Goal: Book appointment/travel/reservation

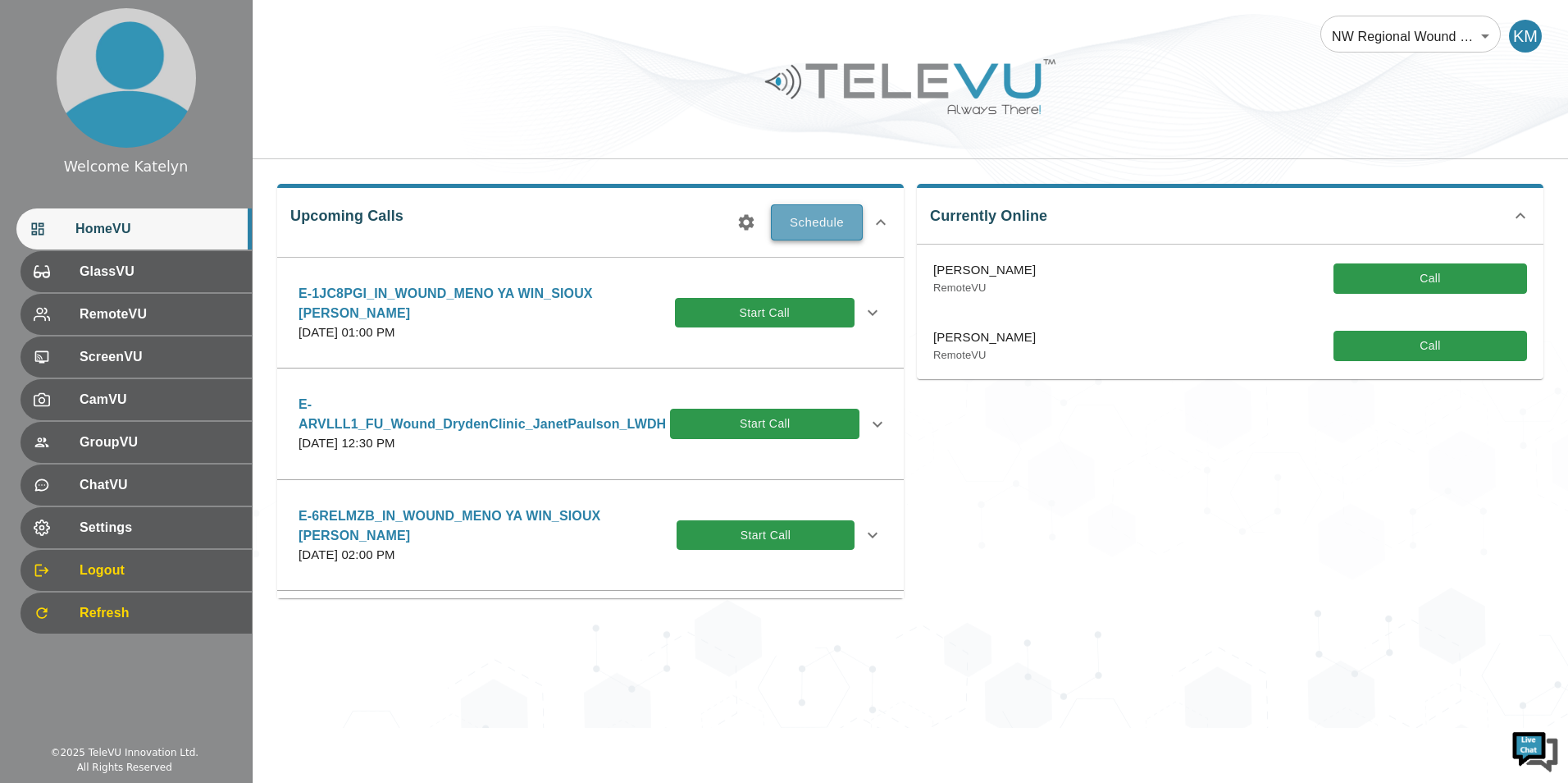
click at [823, 231] on button "Schedule" at bounding box center [816, 221] width 92 height 36
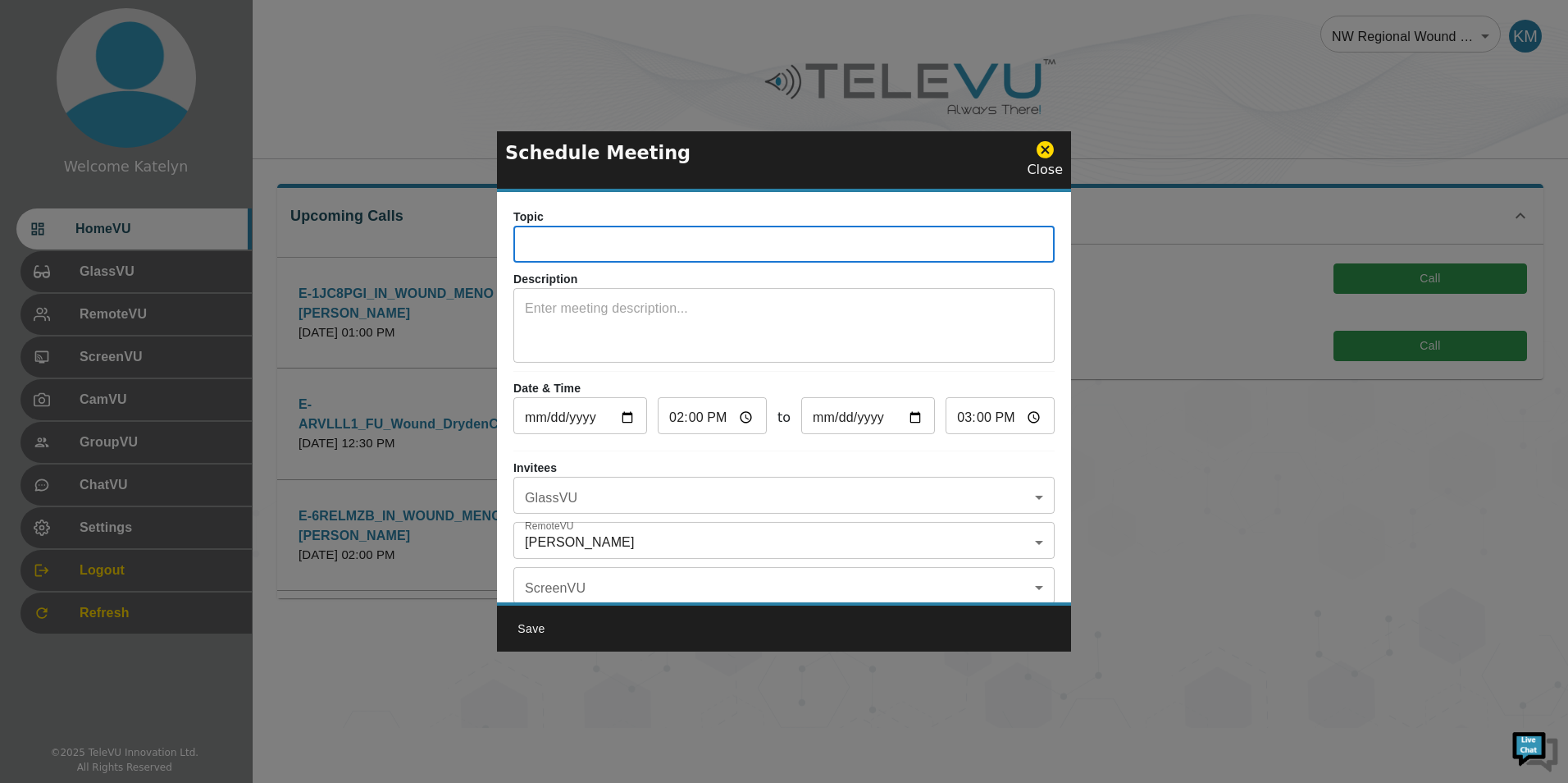
paste input "E-BJJNXJ1"
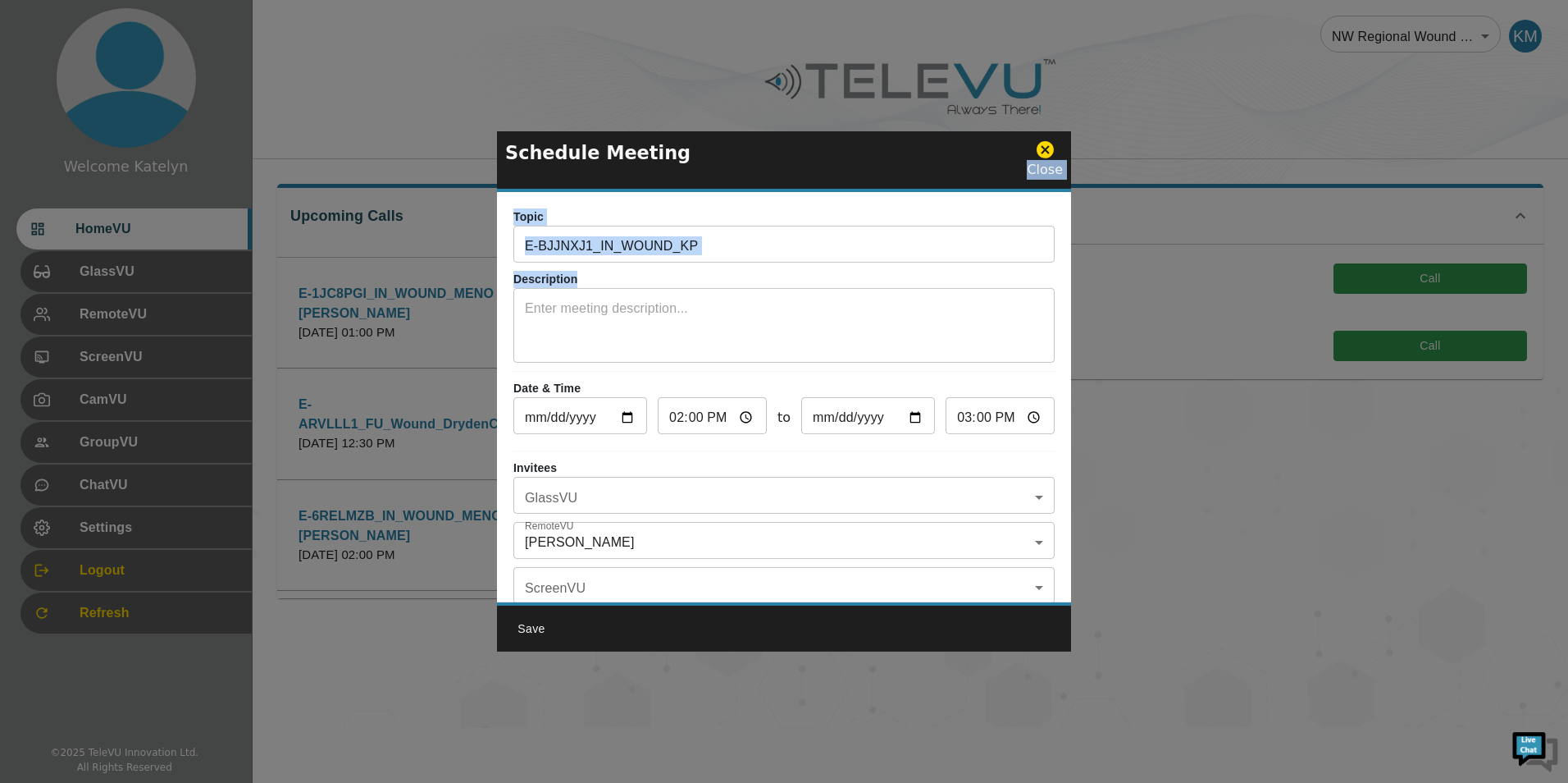
drag, startPoint x: 748, startPoint y: 148, endPoint x: 901, endPoint y: 339, distance: 244.7
click at [901, 339] on div "Schedule Meeting Close Topic E-BJJNXJ1_IN_WOUND_KP ​ Description x ​ Date & Tim…" at bounding box center [784, 391] width 574 height 520
click at [750, 234] on input "E-BJJNXJ1_IN_WOUND_KP" at bounding box center [784, 246] width 541 height 32
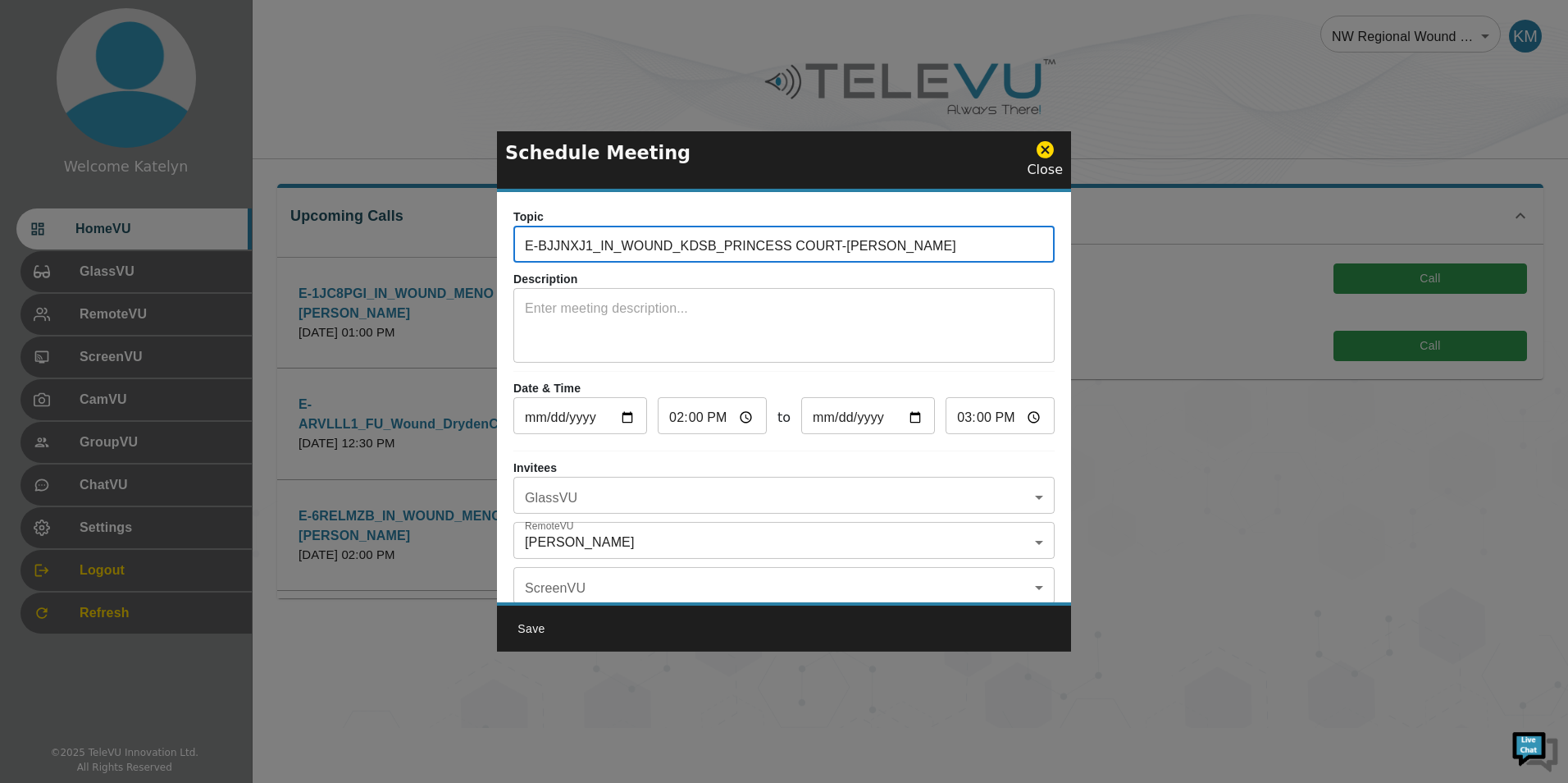
type input "E-BJJNXJ1_IN_WOUND_KDSB_PRINCESS COURT-[PERSON_NAME]"
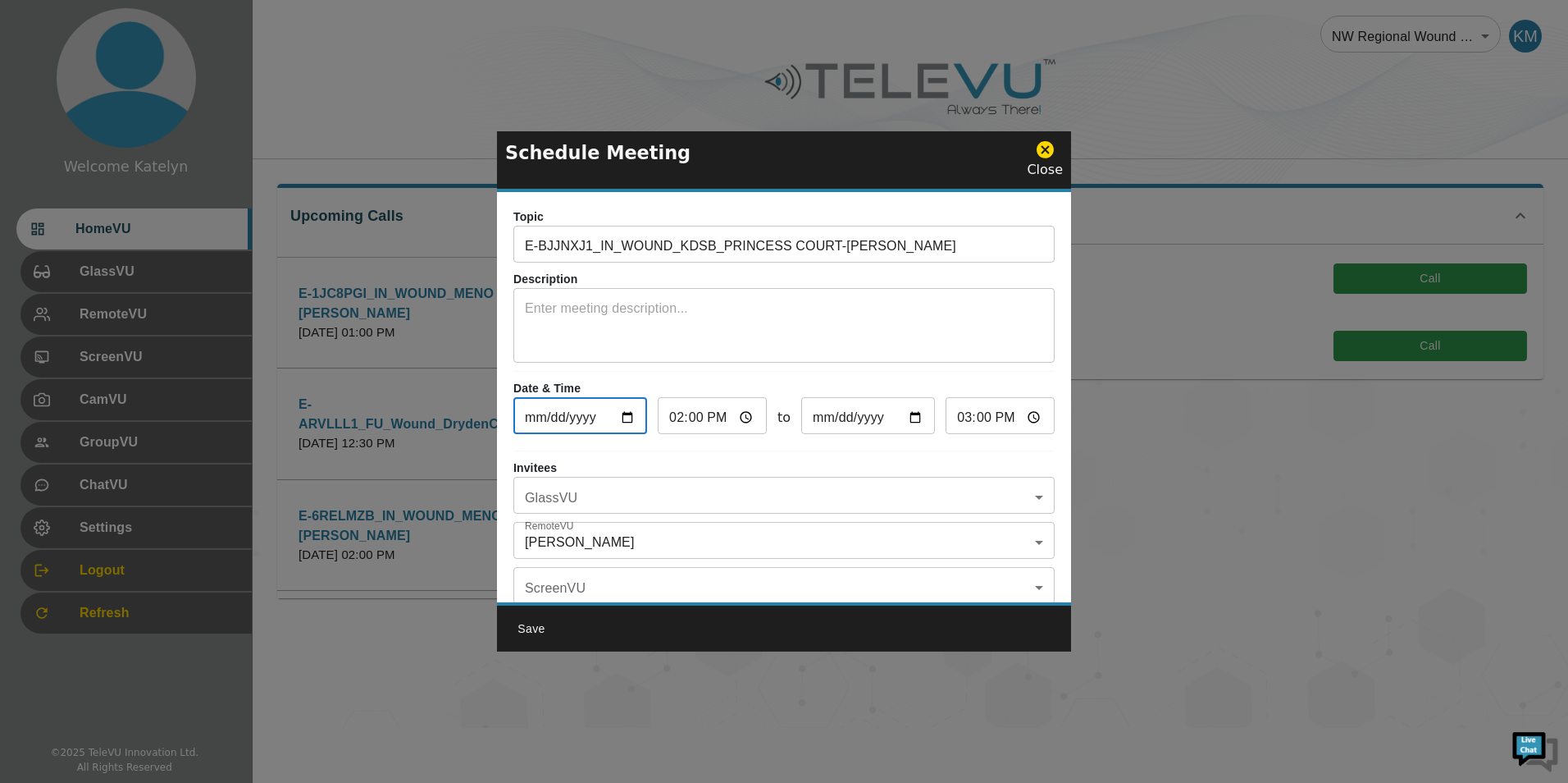
type input "[DATE]"
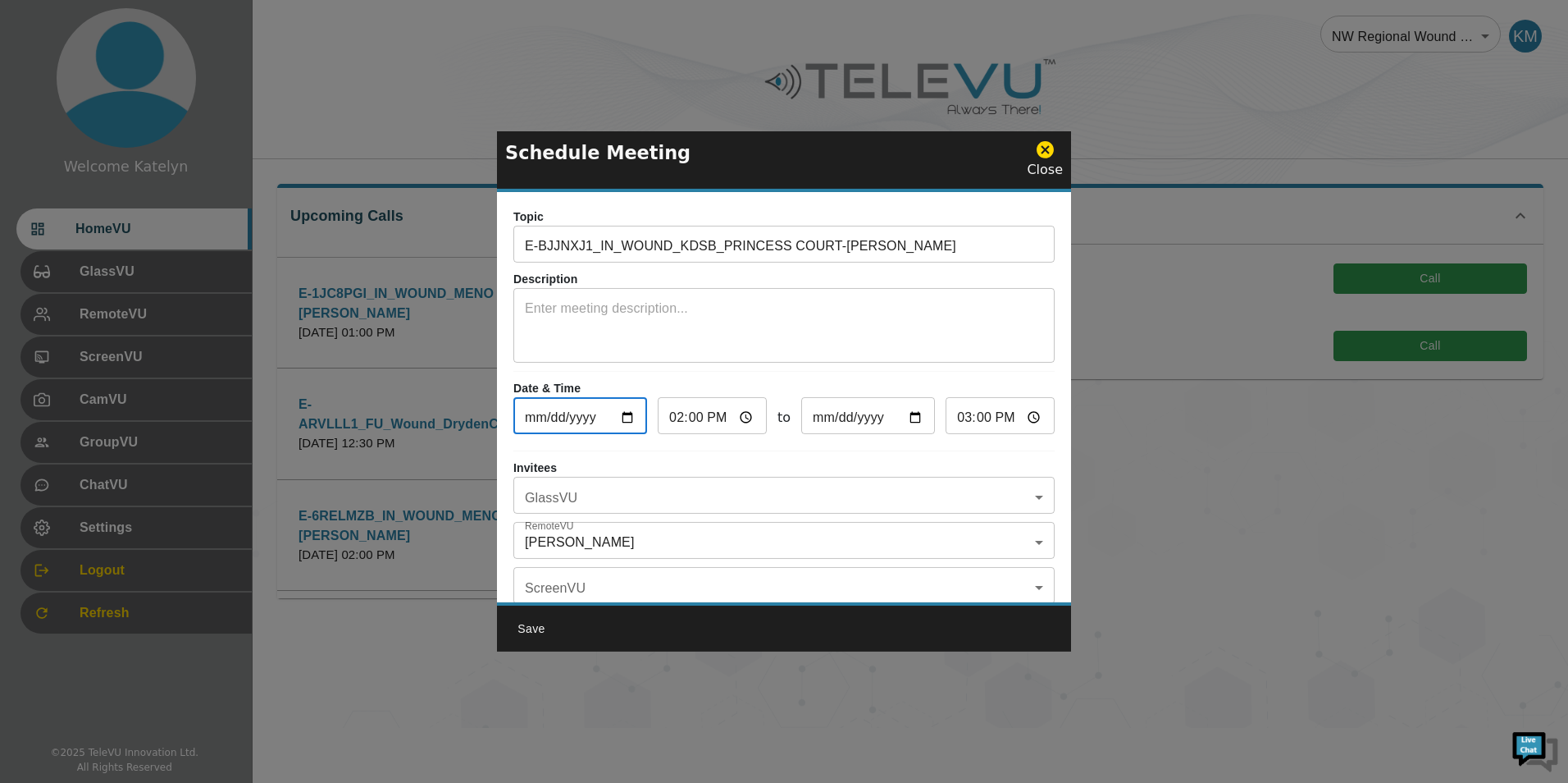
type input "[DATE]"
type input "0002-10-22"
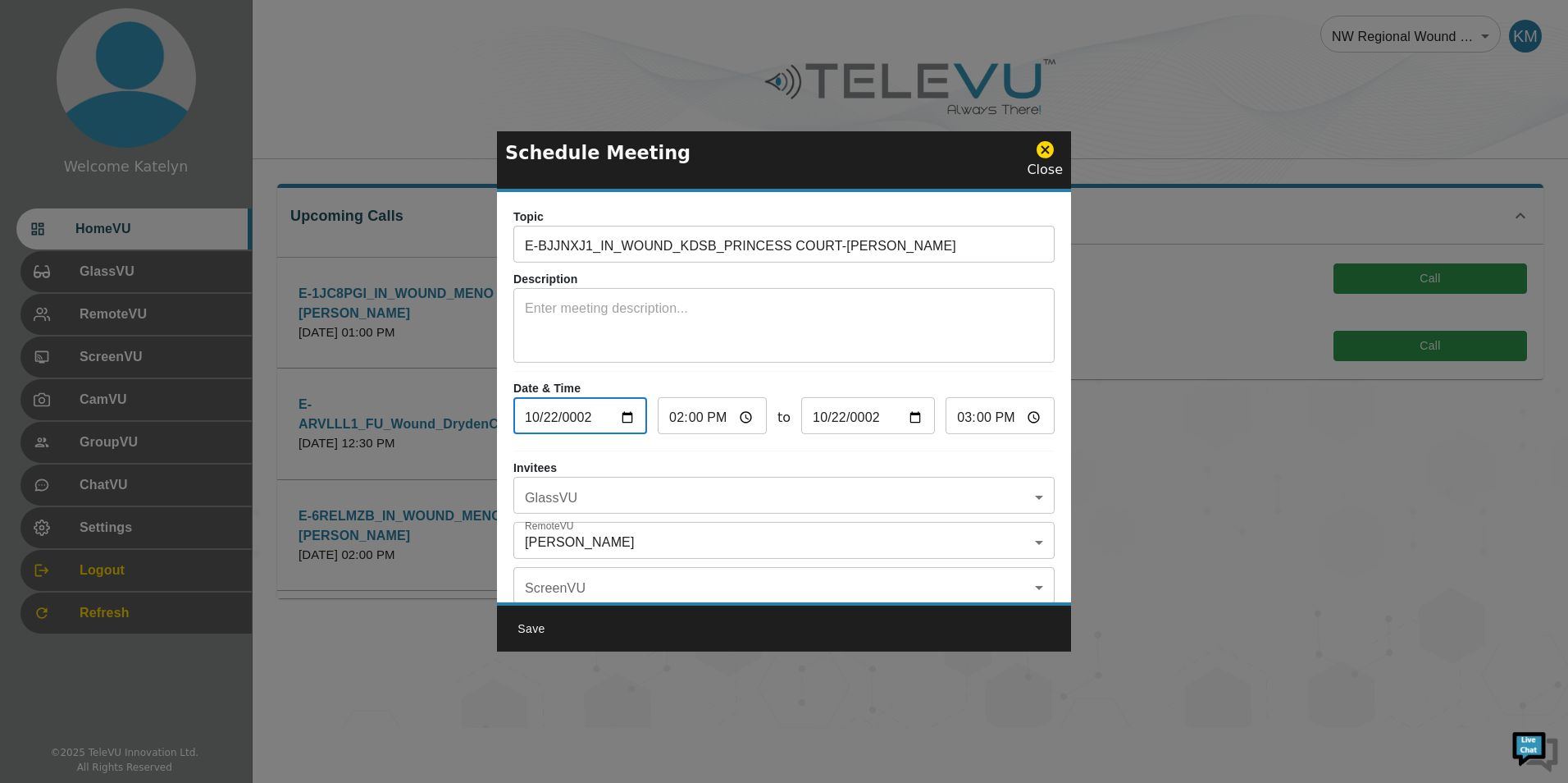
type input "0020-10-22"
type input "0202-10-22"
type input "[DATE]"
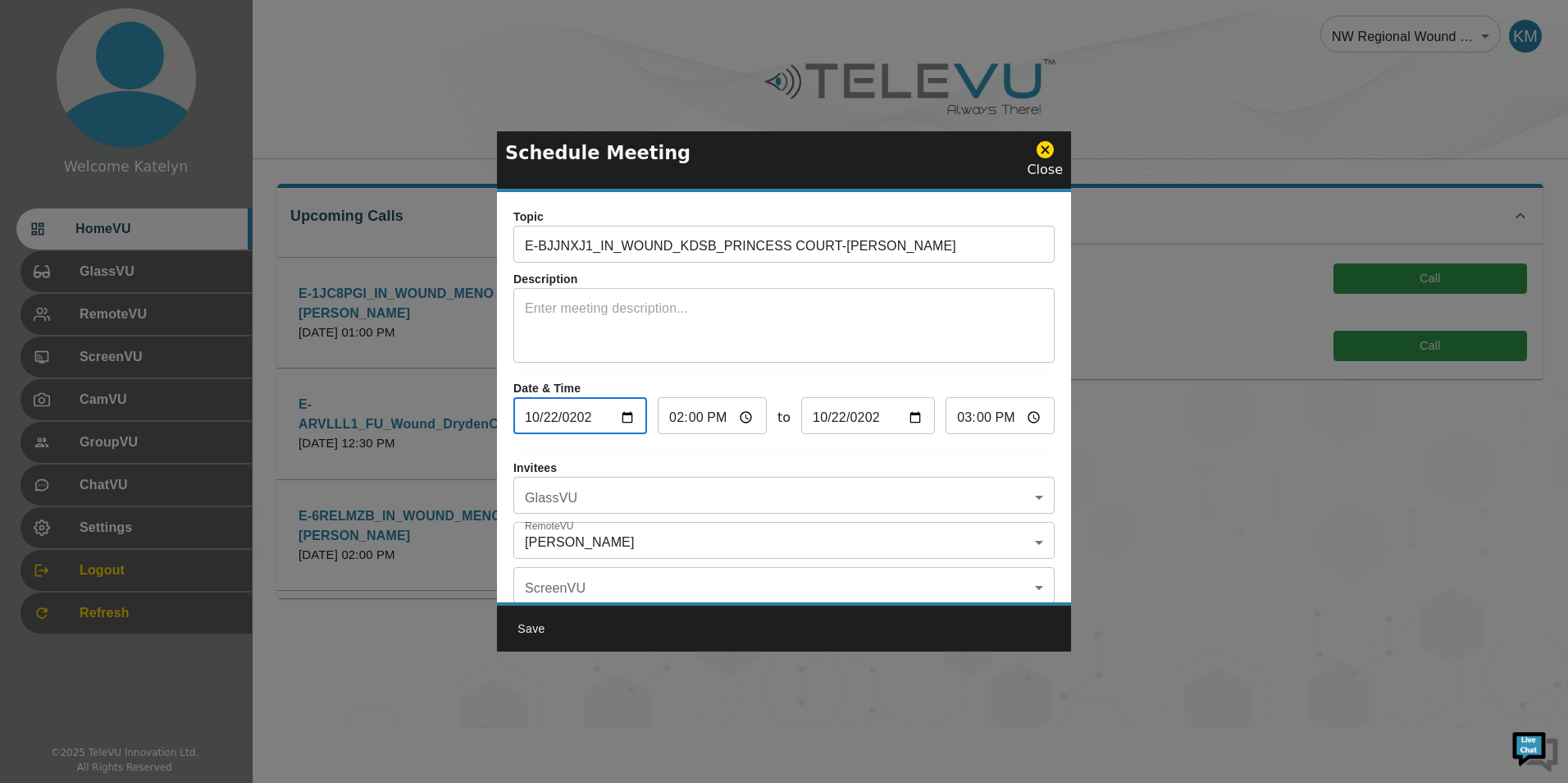
type input "[DATE]"
type input "13:00"
type input "14:00"
type input "13:03"
type input "14:03"
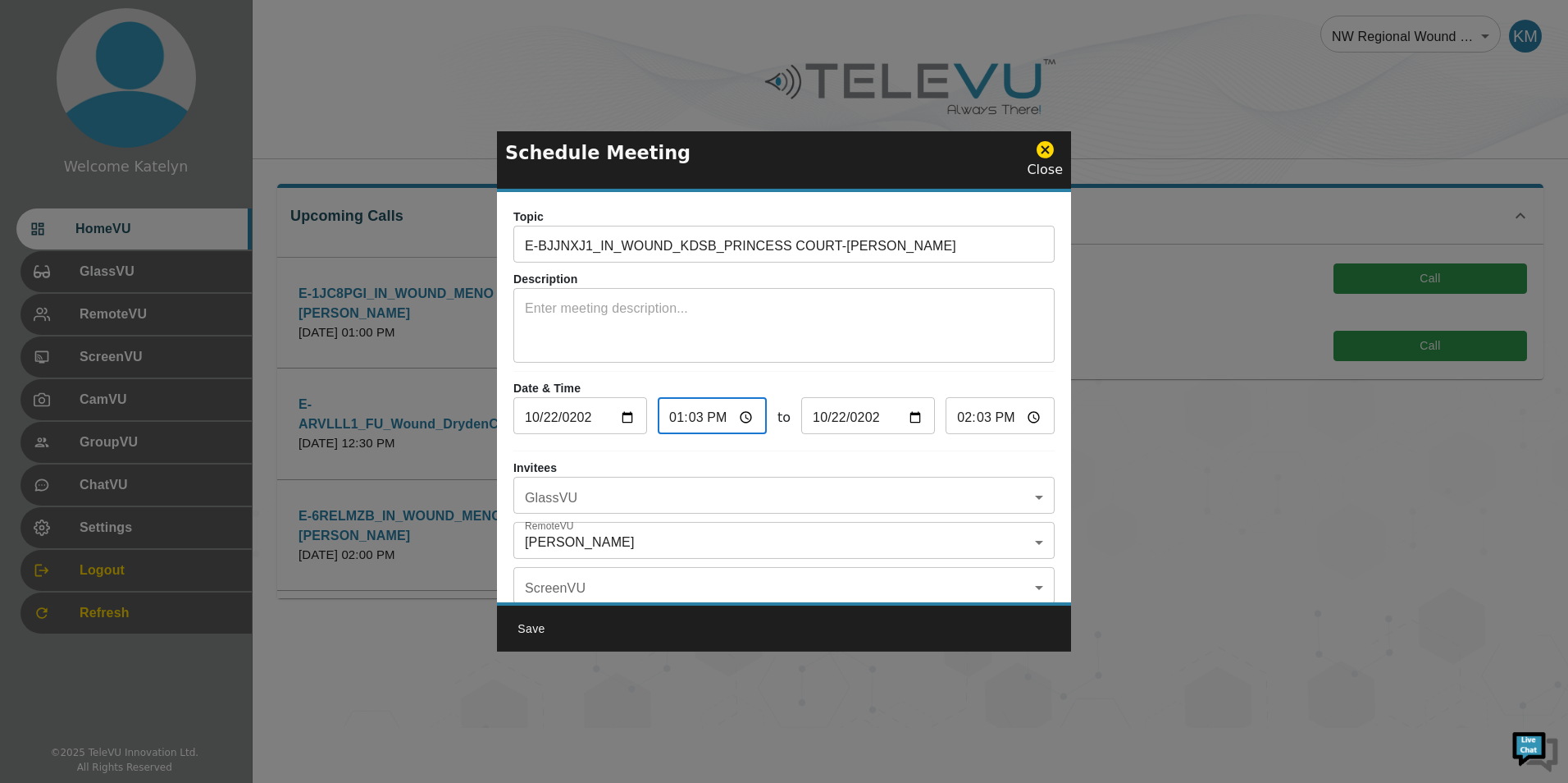
type input "13:30"
type input "14:30"
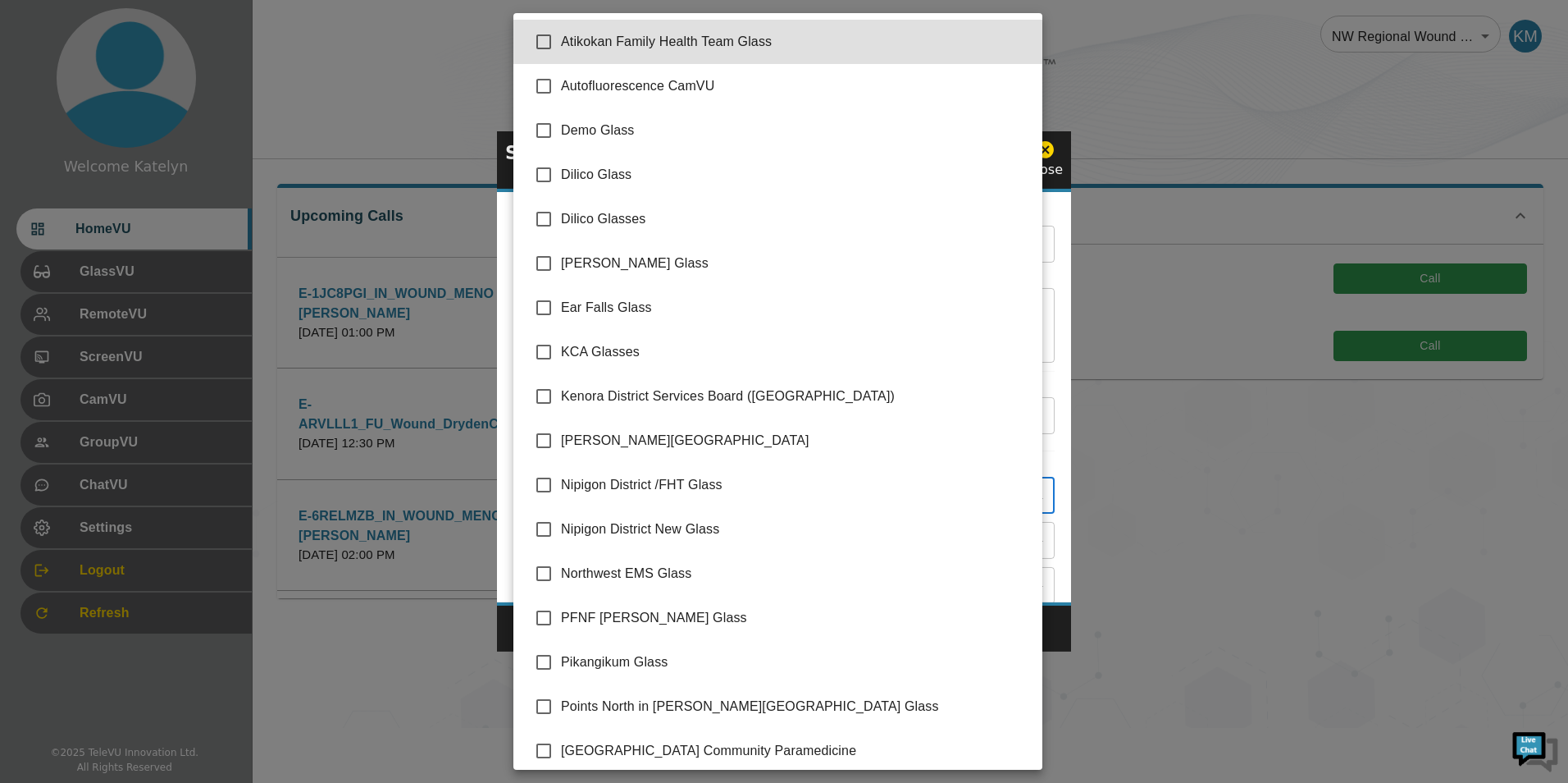
click at [709, 491] on body "Welcome Katelyn HomeVU GlassVU RemoteVU ScreenVU CamVU GroupVU ChatVU Settings …" at bounding box center [784, 363] width 1568 height 727
click at [652, 405] on span "Kenora District Services Board ([GEOGRAPHIC_DATA])" at bounding box center [796, 396] width 469 height 19
type input "Kenora District Services Board ([GEOGRAPHIC_DATA])"
checkbox input "true"
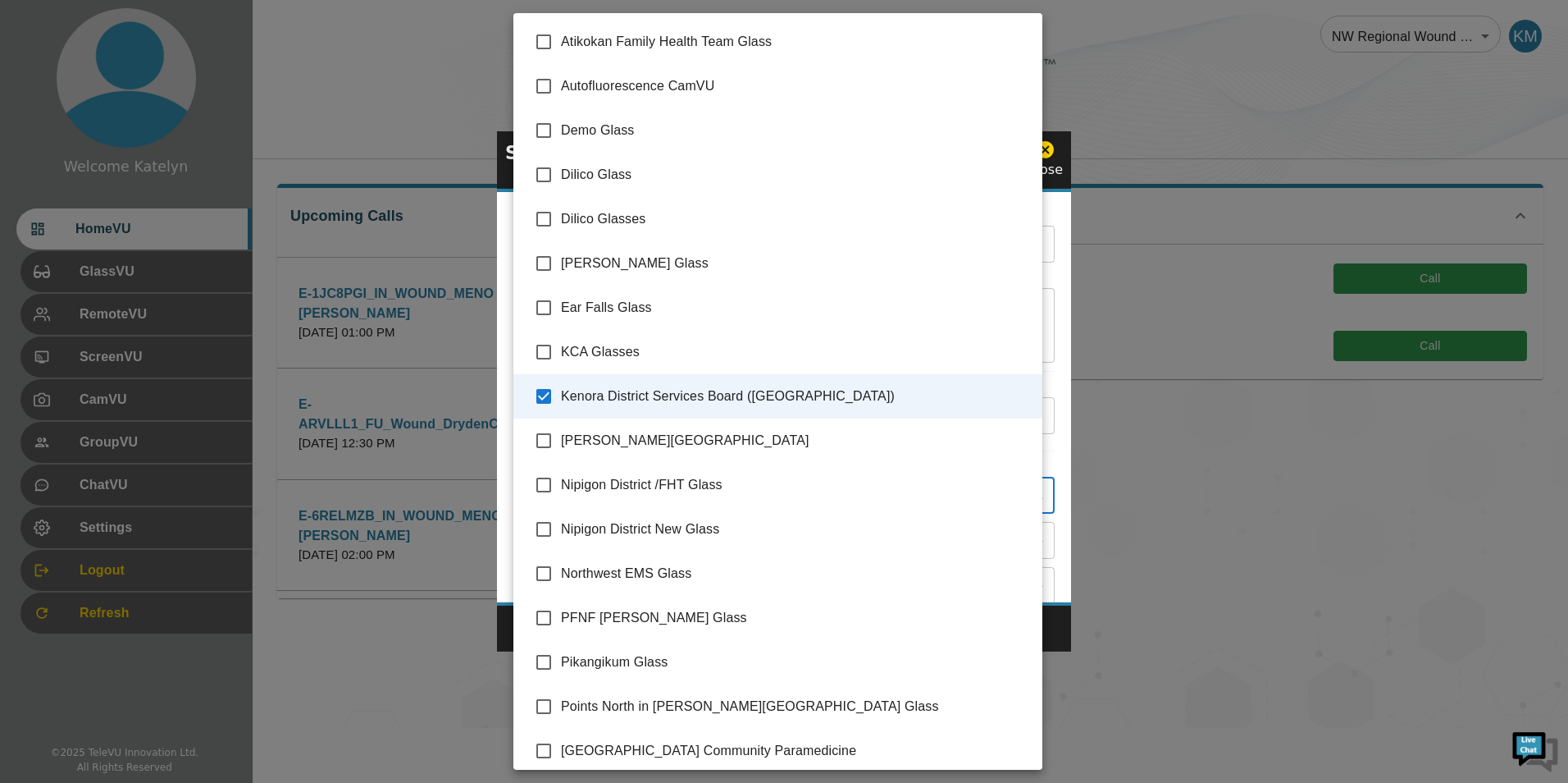
click at [1056, 466] on div at bounding box center [784, 391] width 1568 height 783
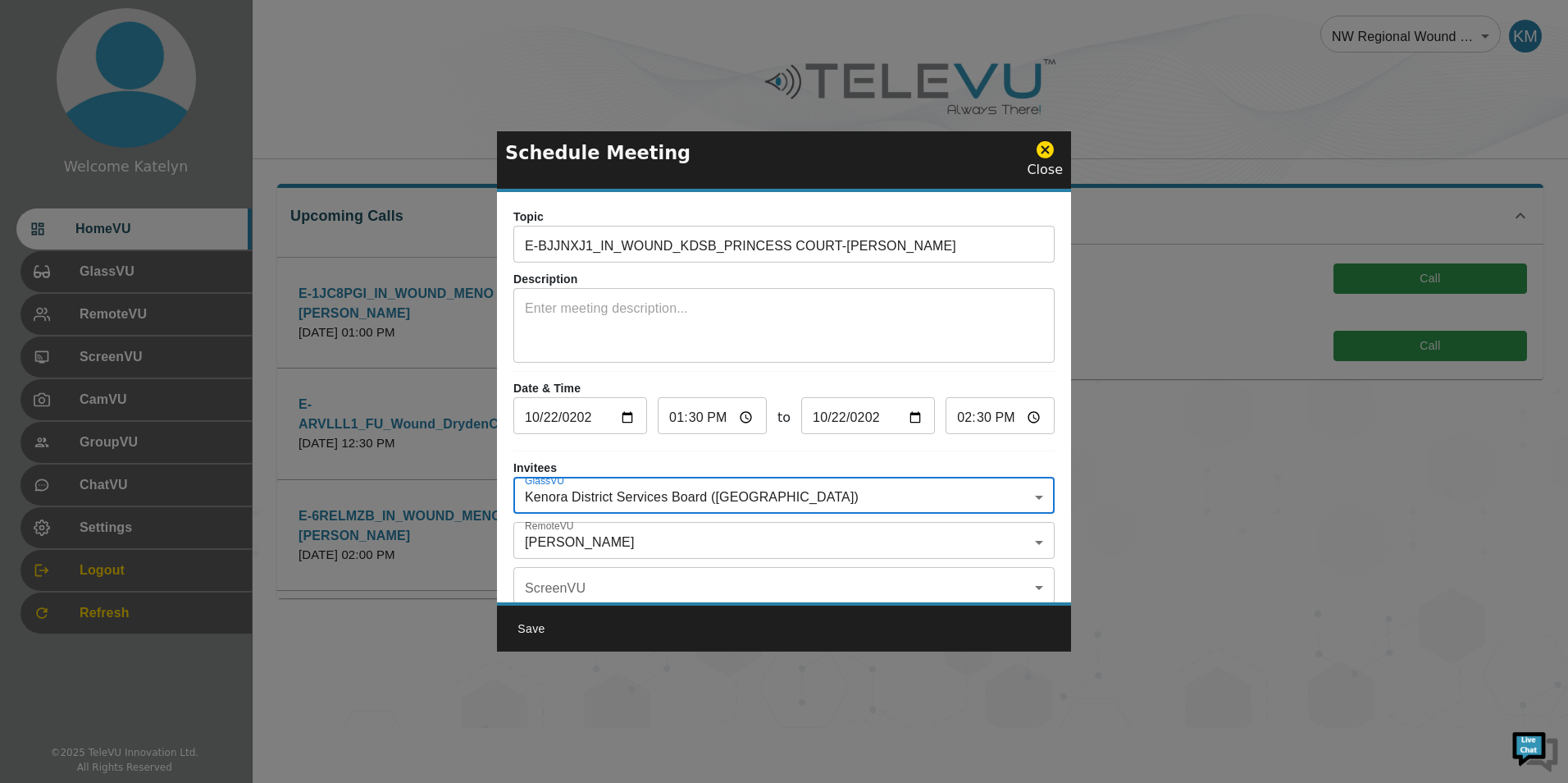
click at [677, 538] on body "Welcome Katelyn HomeVU GlassVU RemoteVU ScreenVU CamVU GroupVU ChatVU Settings …" at bounding box center [784, 363] width 1568 height 727
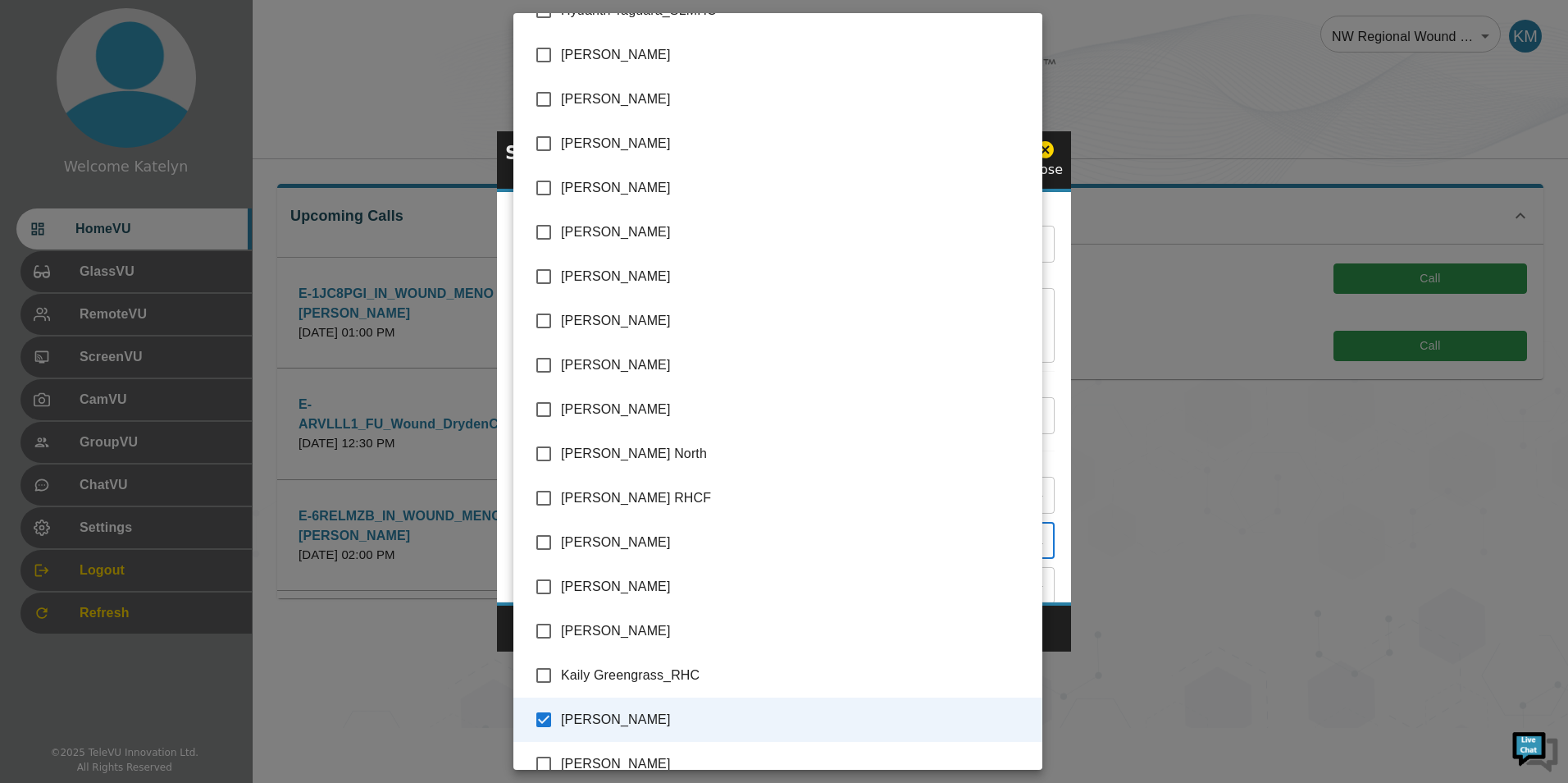
scroll to position [1545, 0]
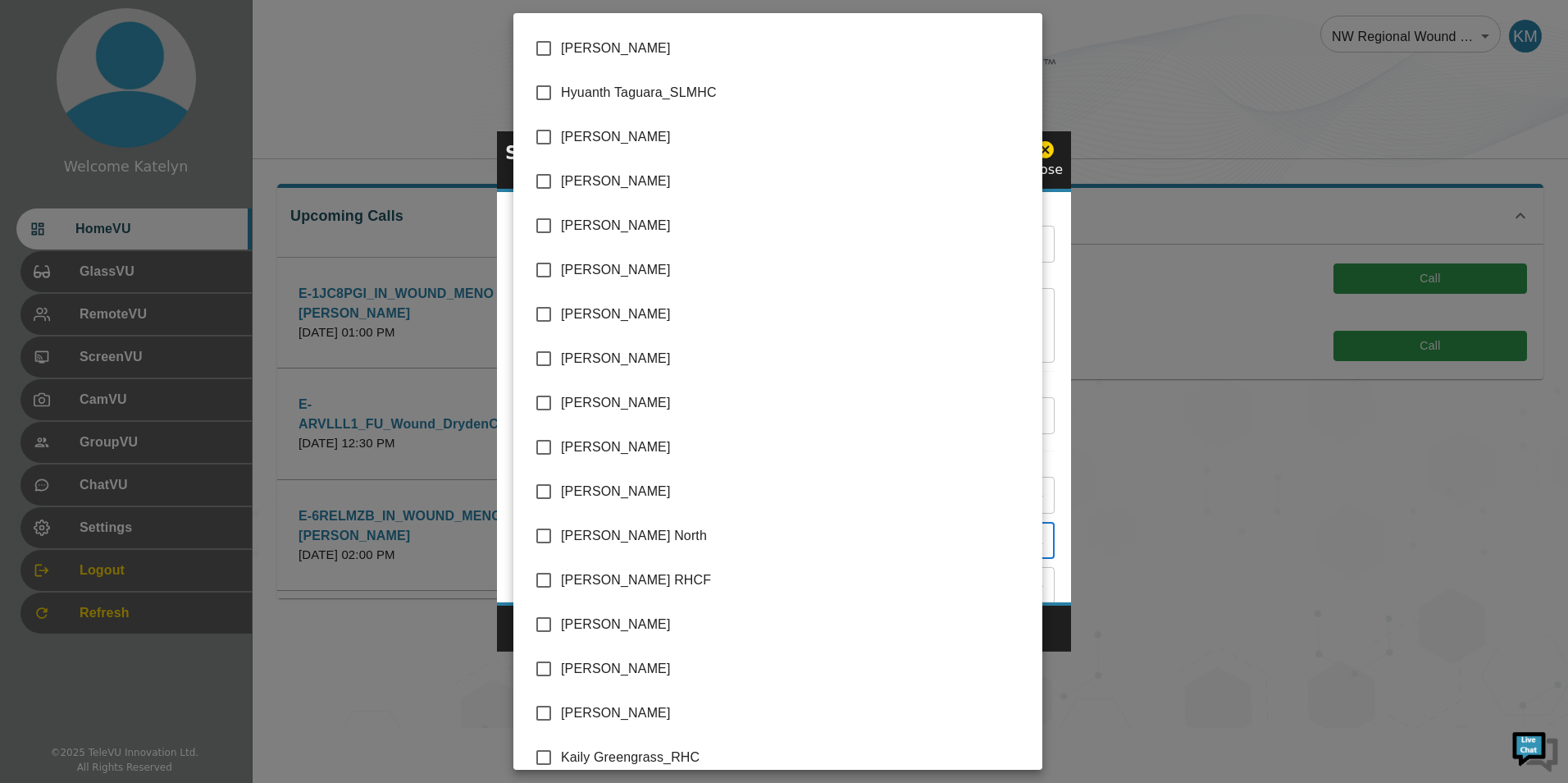
click at [633, 219] on span "[PERSON_NAME]" at bounding box center [796, 225] width 469 height 19
type input "[PERSON_NAME],[PERSON_NAME]"
checkbox input "true"
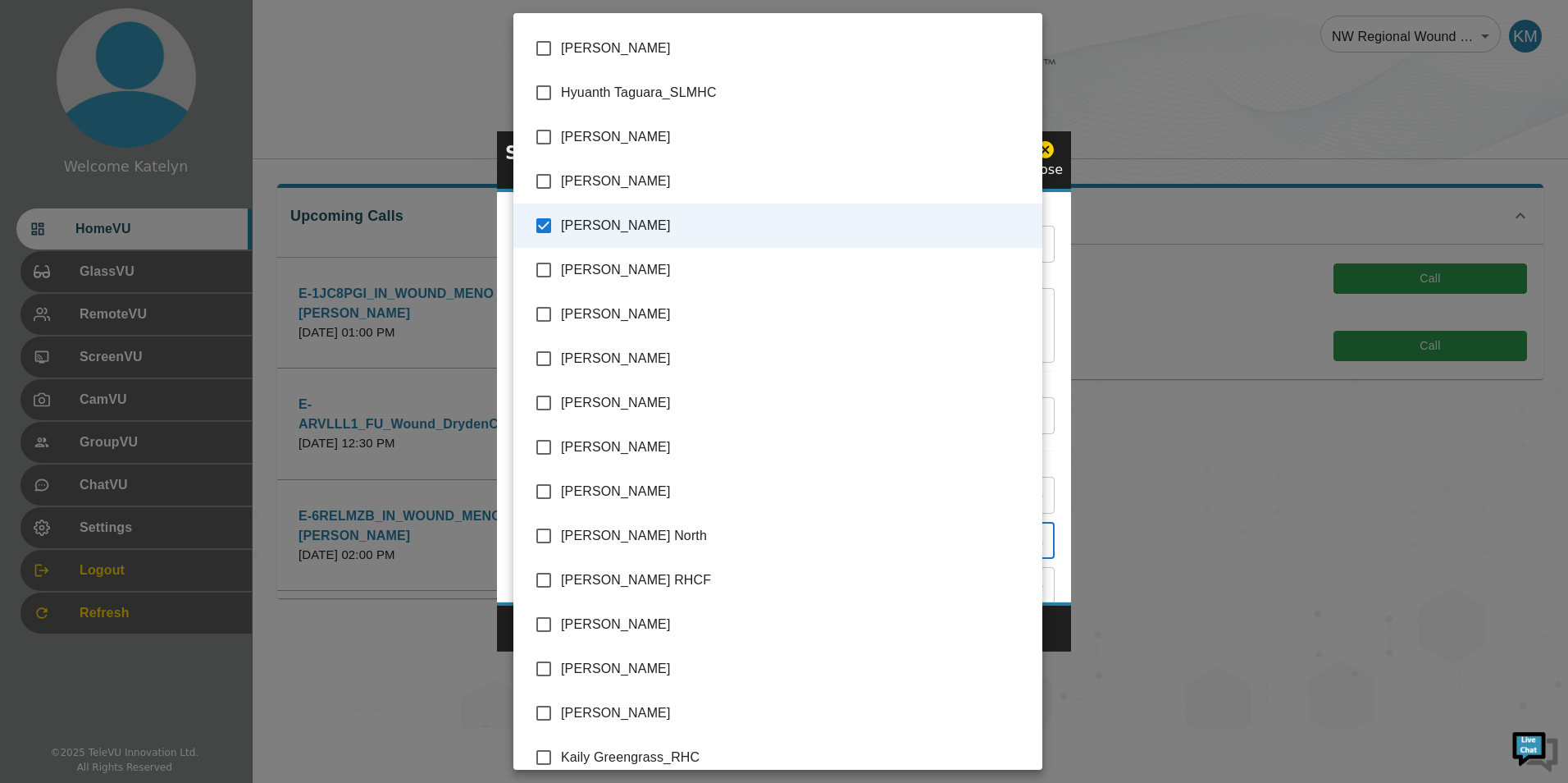
click at [1062, 600] on div at bounding box center [784, 391] width 1568 height 783
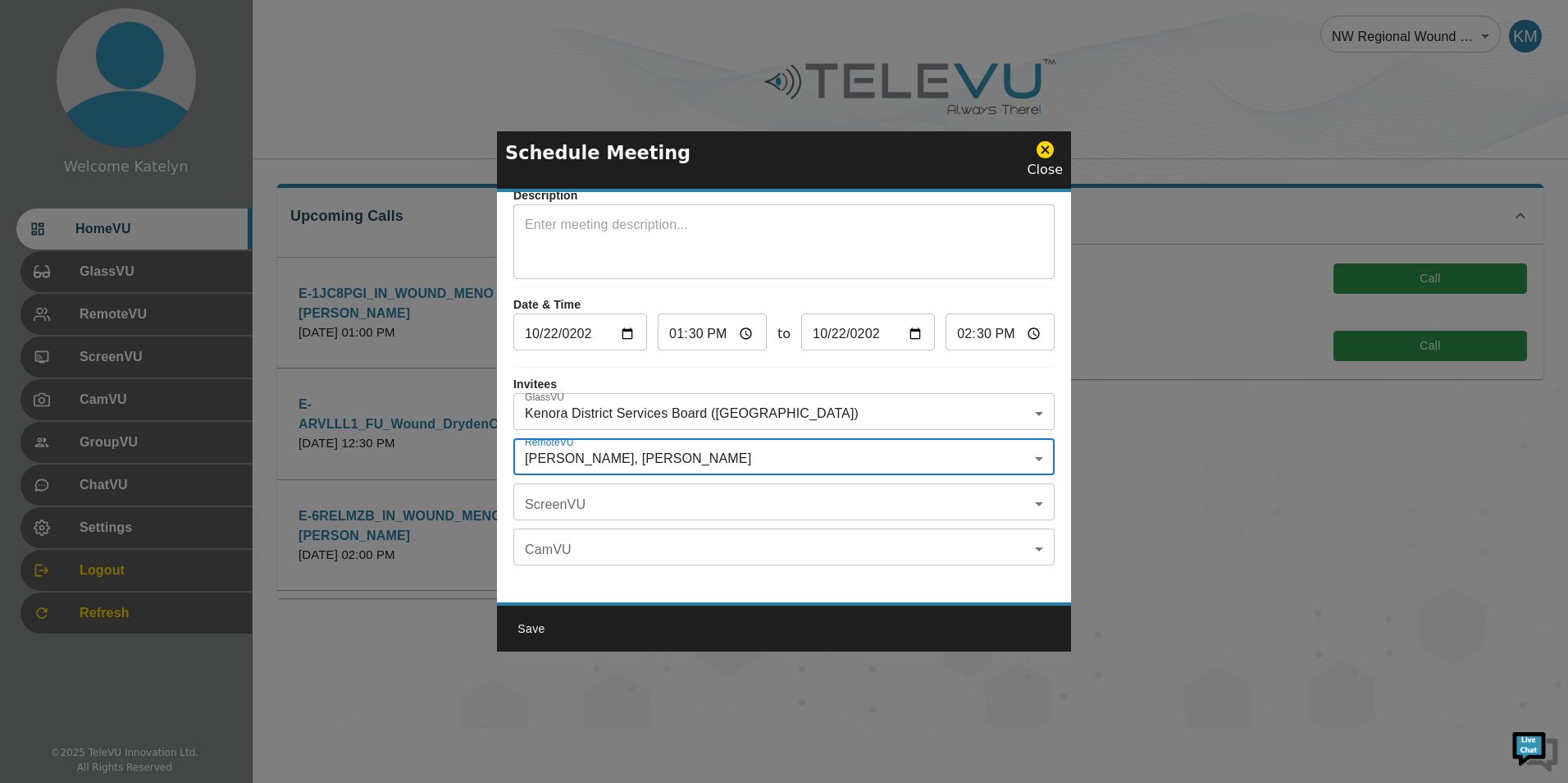
scroll to position [96, 0]
click at [547, 626] on button "Save" at bounding box center [531, 628] width 53 height 31
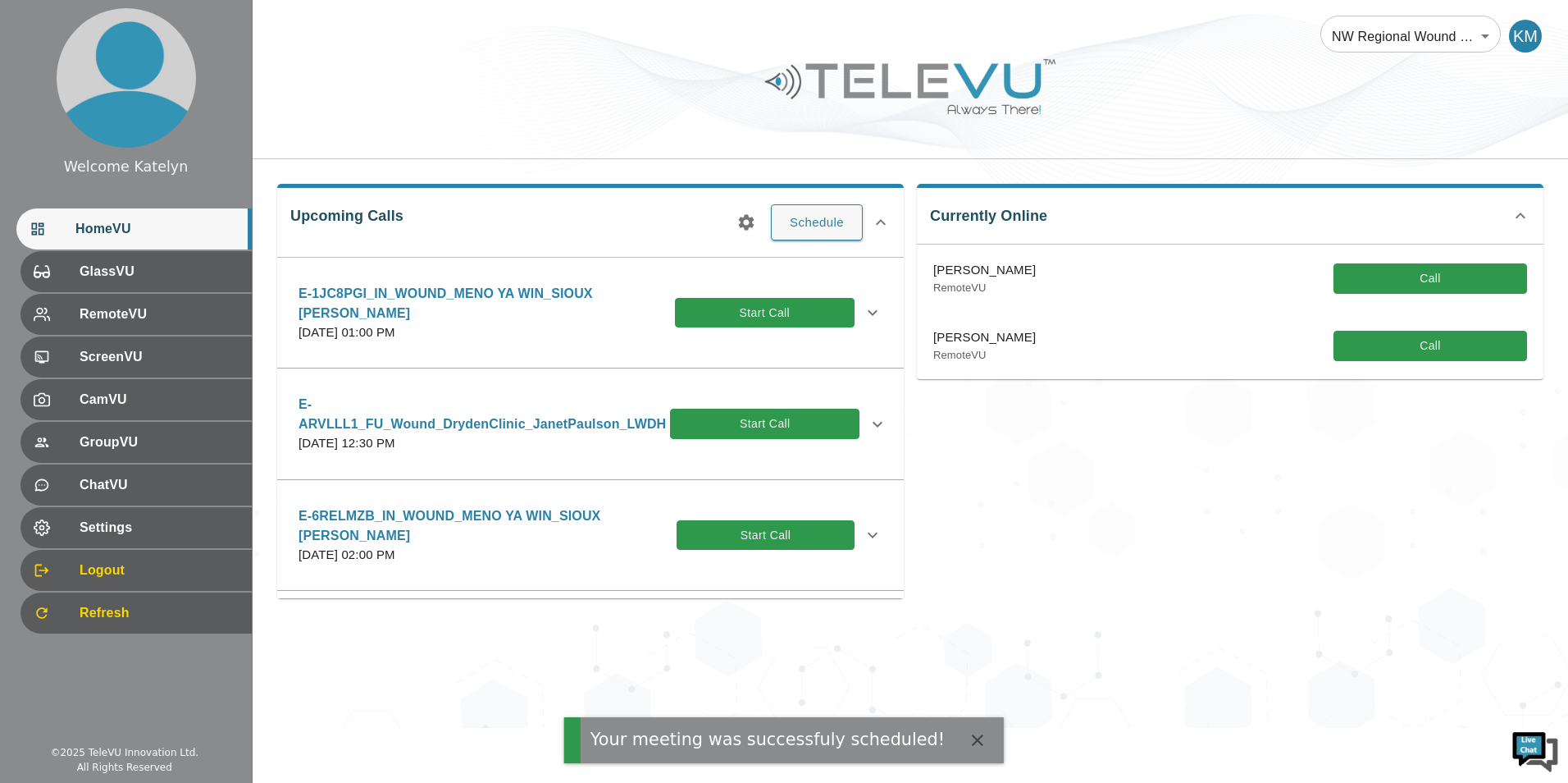
click at [531, 631] on div "NW Regional Wound Care 121 ​ KM Upcoming Calls Schedule E-1JC8PGI_IN_WOUND_MENO…" at bounding box center [910, 363] width 1315 height 727
